Goal: Task Accomplishment & Management: Manage account settings

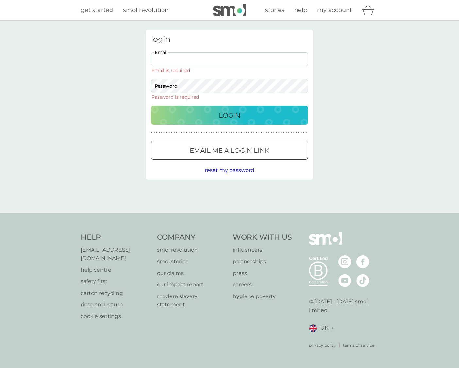
type input "kcantwell14@hotmail.com"
click at [229, 106] on button "Login" at bounding box center [229, 115] width 157 height 19
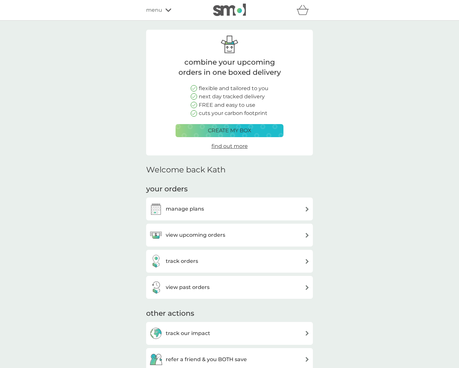
click at [240, 233] on div "view upcoming orders" at bounding box center [229, 235] width 160 height 13
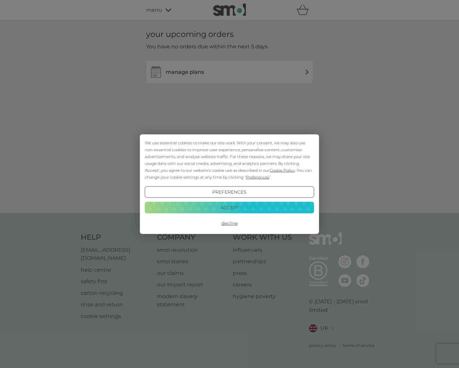
click at [248, 213] on button "Accept" at bounding box center [229, 208] width 169 height 12
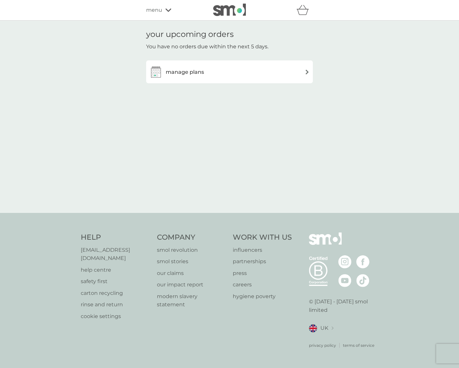
click at [252, 71] on div "manage plans" at bounding box center [229, 71] width 160 height 13
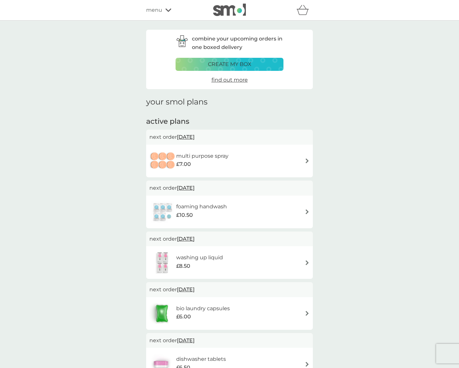
click at [166, 3] on div "refer a friend & you BOTH save smol impact smol shop your smol plans your upcom…" at bounding box center [229, 10] width 459 height 21
click at [163, 13] on div "menu" at bounding box center [174, 10] width 56 height 8
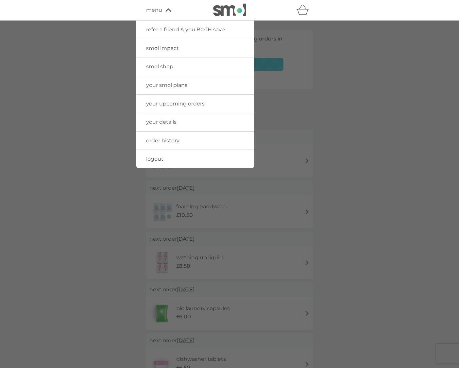
click at [196, 138] on link "order history" at bounding box center [195, 141] width 118 height 18
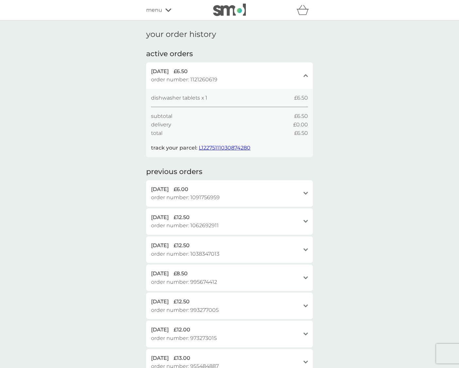
click at [242, 147] on span "L12275111030874280" at bounding box center [225, 148] width 52 height 6
